Goal: Navigation & Orientation: Find specific page/section

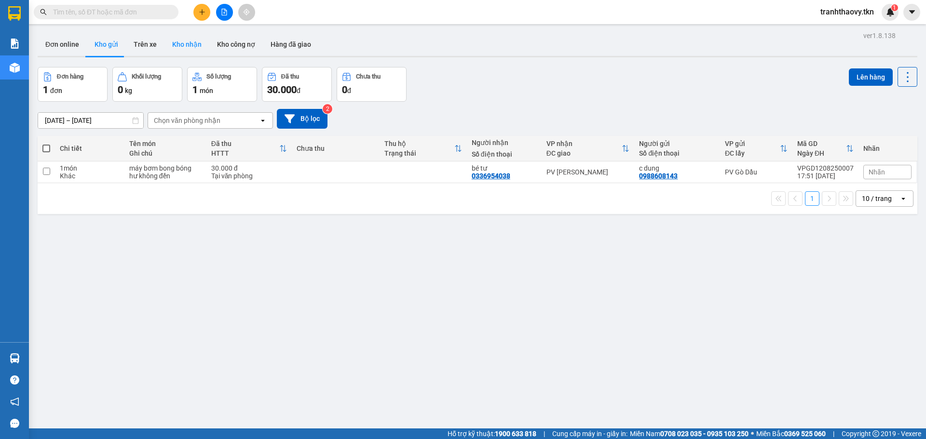
click at [180, 41] on button "Kho nhận" at bounding box center [186, 44] width 45 height 23
